Goal: Find specific page/section: Find specific page/section

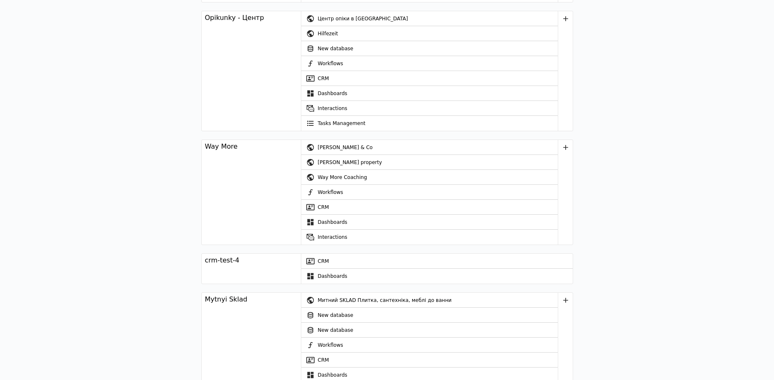
scroll to position [458, 0]
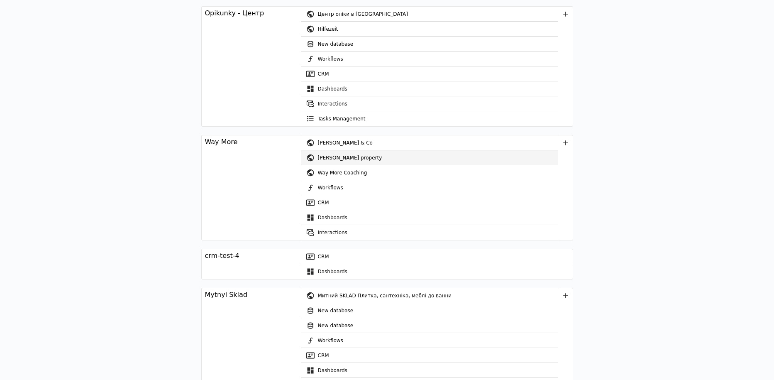
click at [325, 157] on div "[PERSON_NAME] property" at bounding box center [438, 157] width 240 height 15
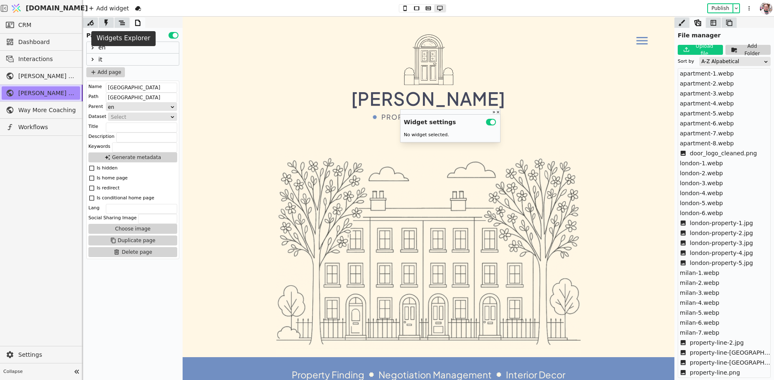
click at [119, 22] on icon at bounding box center [122, 23] width 8 height 8
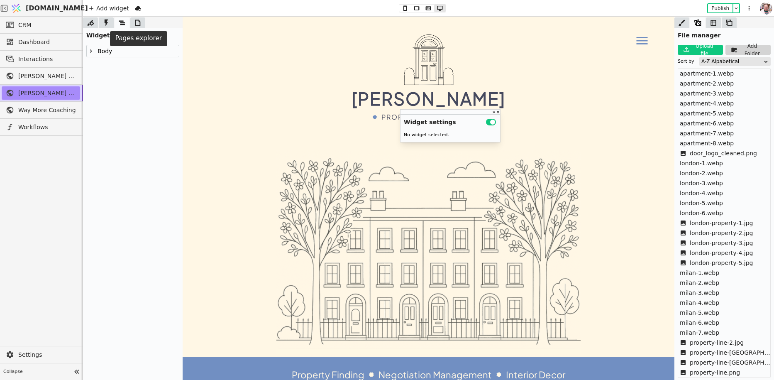
click at [141, 23] on icon at bounding box center [138, 23] width 8 height 8
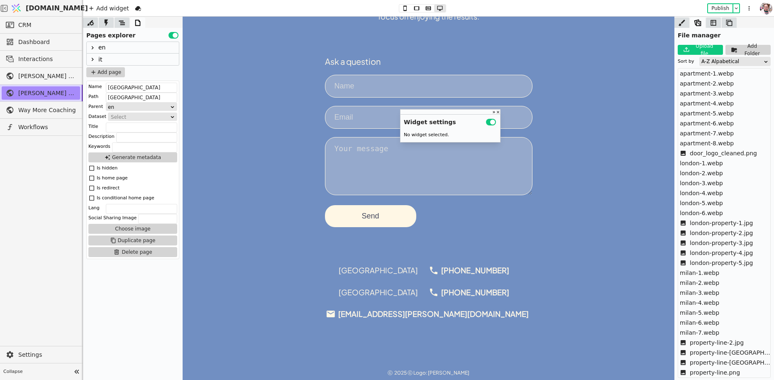
scroll to position [456, 0]
click at [345, 130] on form "Ask a question Send" at bounding box center [429, 141] width 208 height 171
